Goal: Task Accomplishment & Management: Use online tool/utility

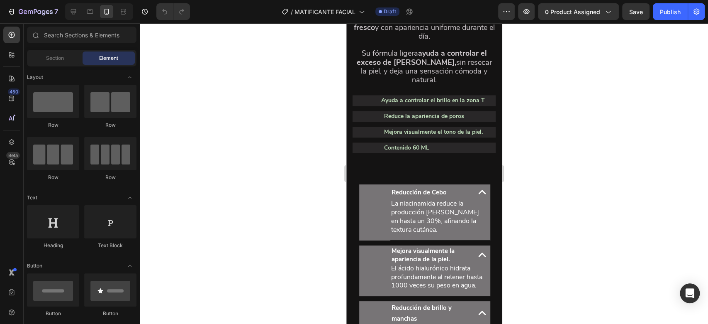
scroll to position [805, 0]
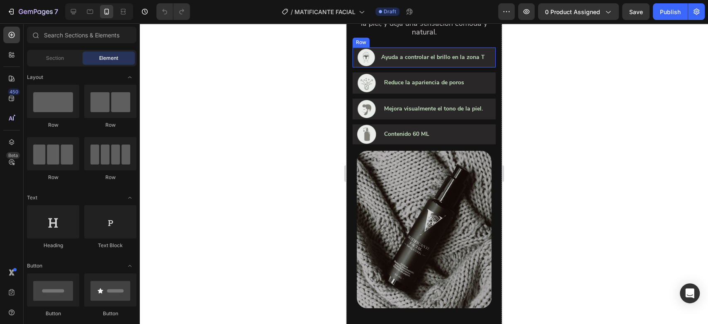
click at [469, 67] on div "Ayuda a controlar el brillo en la zona T Heading" at bounding box center [437, 57] width 115 height 20
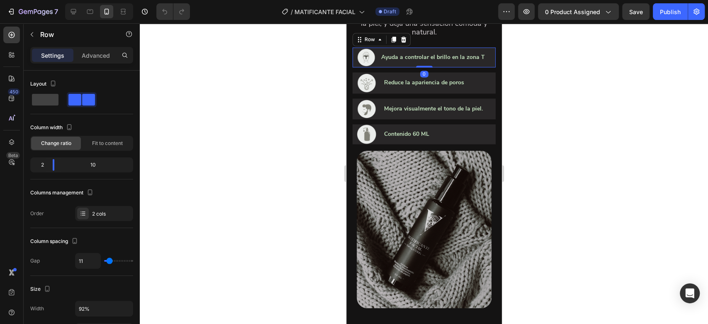
click at [404, 43] on icon at bounding box center [403, 39] width 7 height 7
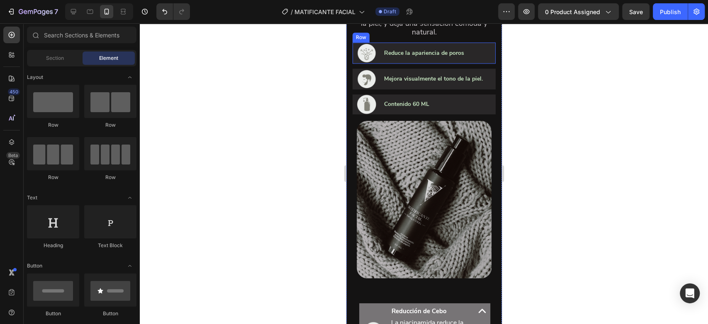
click at [381, 63] on div "Image Reduce la apariencia de poros Heading Row" at bounding box center [423, 52] width 143 height 21
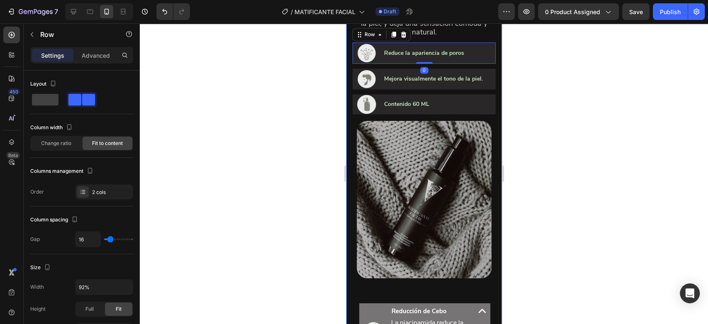
click at [404, 38] on icon at bounding box center [403, 34] width 7 height 7
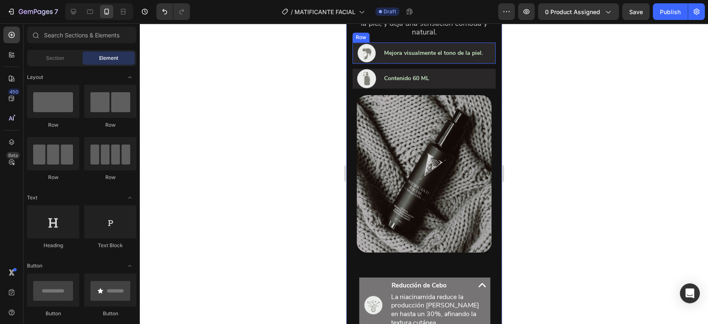
click at [380, 63] on div "Image Mejora visualmente el tono de la piel. Heading Row" at bounding box center [423, 52] width 143 height 21
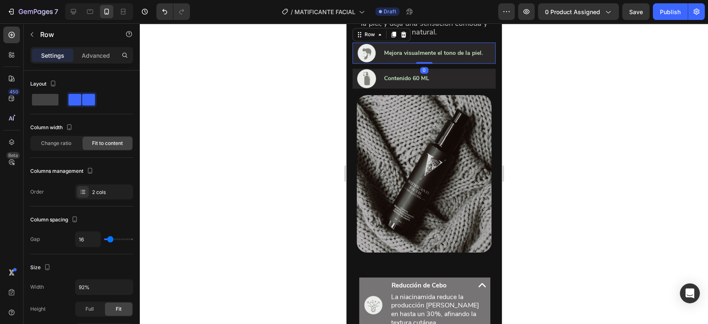
click at [404, 37] on icon at bounding box center [403, 35] width 5 height 6
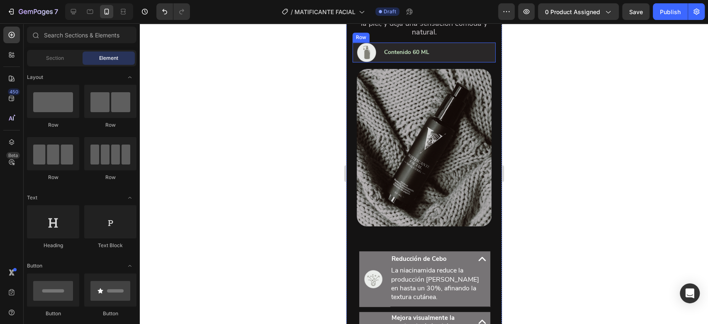
click at [382, 62] on div "Image Contenido 60 ML Heading Row" at bounding box center [423, 52] width 143 height 20
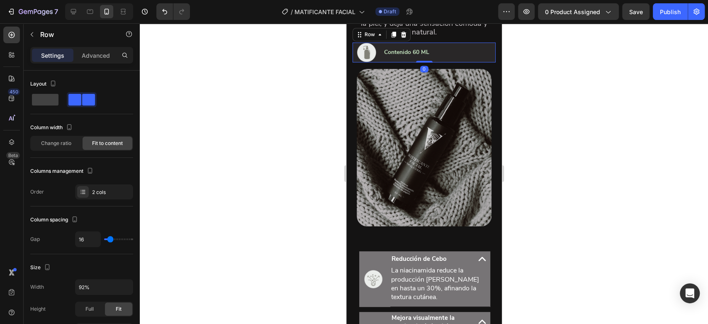
click at [403, 37] on icon at bounding box center [403, 35] width 5 height 6
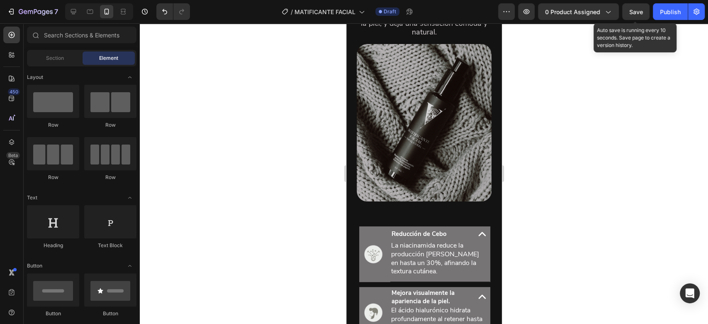
click at [636, 15] on div "Save" at bounding box center [636, 11] width 14 height 9
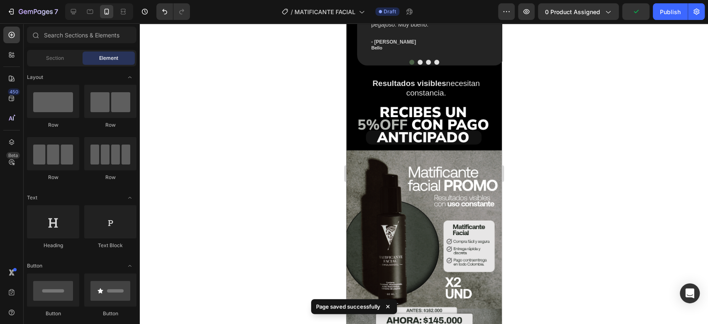
scroll to position [1887, 0]
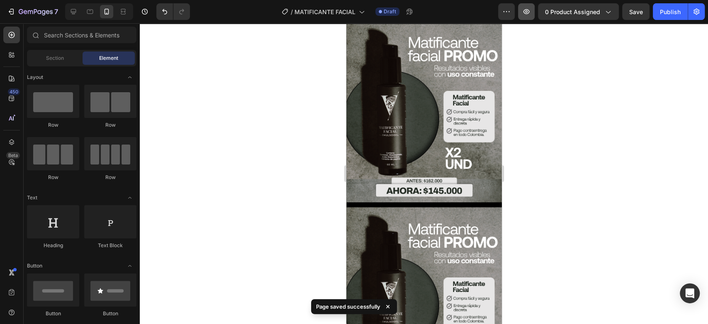
click at [529, 12] on icon "button" at bounding box center [526, 11] width 8 height 8
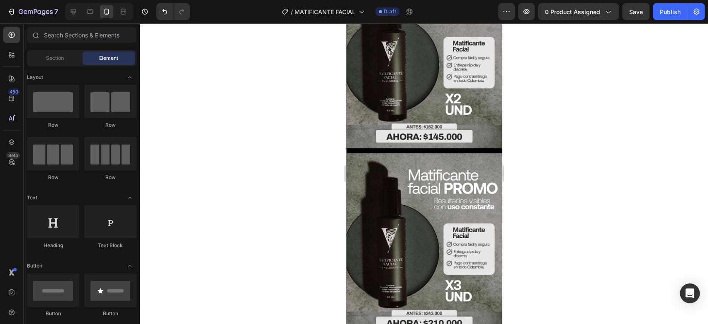
scroll to position [879, 0]
